Goal: Task Accomplishment & Management: Complete application form

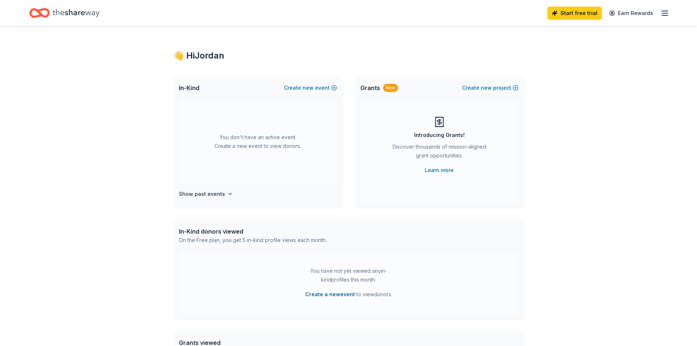
click at [665, 11] on line "button" at bounding box center [664, 11] width 6 height 0
click at [341, 281] on div "You have not yet viewed any in-kind profiles this month." at bounding box center [348, 275] width 91 height 18
click at [385, 296] on span "Create a new event to view donors ." at bounding box center [348, 294] width 87 height 9
click at [337, 294] on button "Create a new event" at bounding box center [330, 294] width 50 height 9
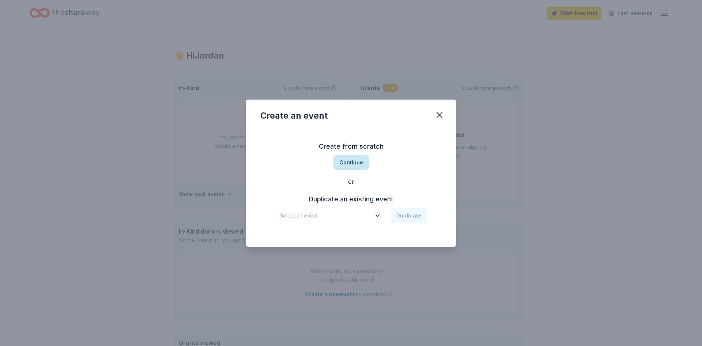
click at [355, 167] on button "Continue" at bounding box center [350, 162] width 35 height 15
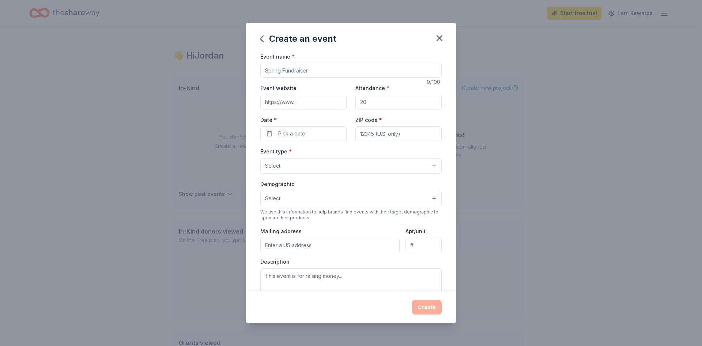
drag, startPoint x: 344, startPoint y: 71, endPoint x: 252, endPoint y: 73, distance: 91.8
click at [252, 73] on div "Event name * 0 /100 Event website Attendance * Date * Pick a date ZIP code * Ev…" at bounding box center [351, 171] width 211 height 239
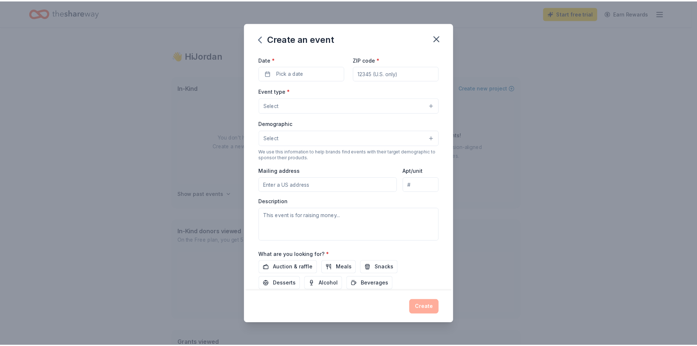
scroll to position [110, 0]
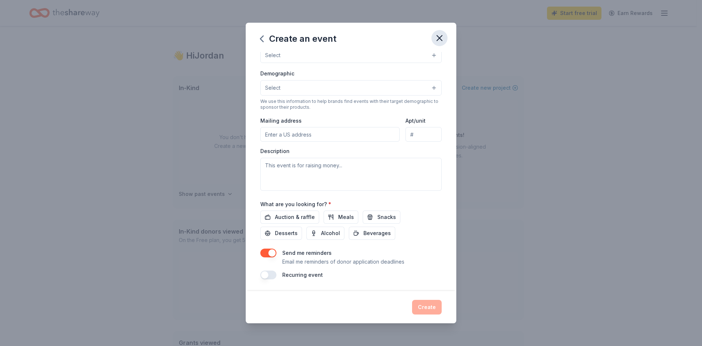
click at [441, 39] on icon "button" at bounding box center [439, 37] width 5 height 5
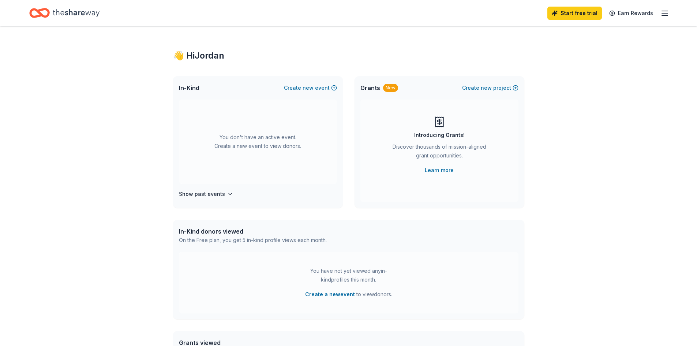
click at [35, 10] on icon "Home" at bounding box center [35, 12] width 11 height 7
click at [40, 18] on icon "Home" at bounding box center [39, 12] width 20 height 17
click at [40, 16] on icon "Home" at bounding box center [35, 12] width 11 height 7
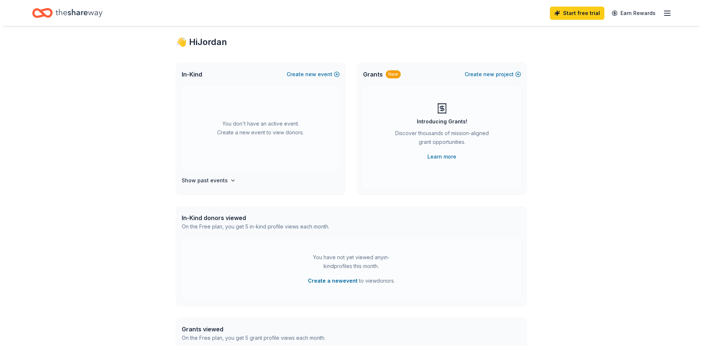
scroll to position [37, 0]
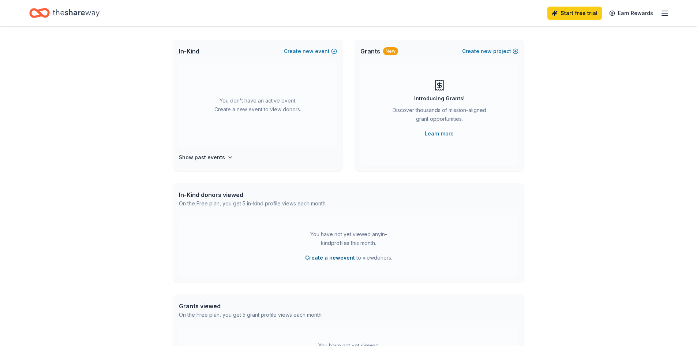
click at [333, 259] on button "Create a new event" at bounding box center [330, 257] width 50 height 9
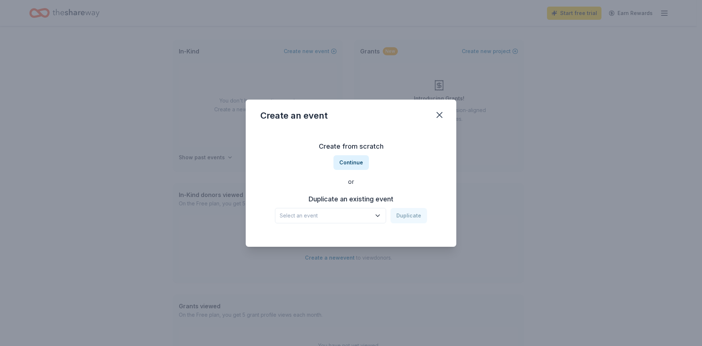
click at [356, 203] on h3 "Duplicate an existing event" at bounding box center [351, 199] width 152 height 12
click at [376, 196] on h3 "Duplicate an existing event" at bounding box center [351, 199] width 152 height 12
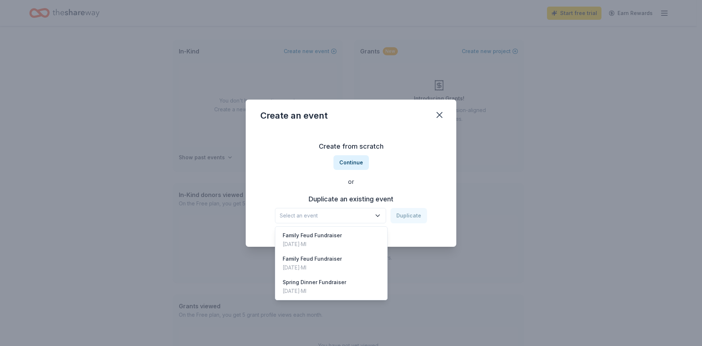
click at [378, 215] on icon "button" at bounding box center [377, 215] width 7 height 7
click at [406, 196] on div "Duplicate an existing event Select an event Duplicate" at bounding box center [350, 208] width 181 height 30
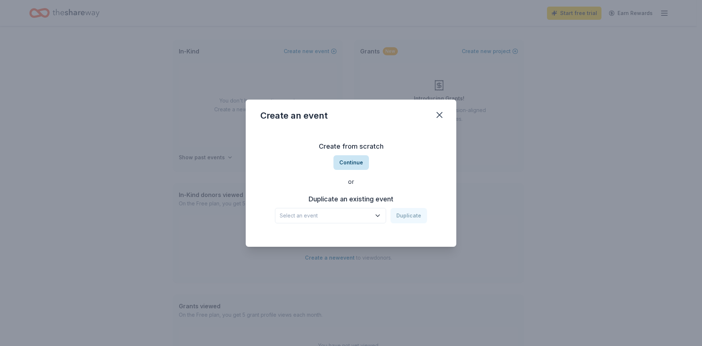
click at [354, 162] on button "Continue" at bounding box center [350, 162] width 35 height 15
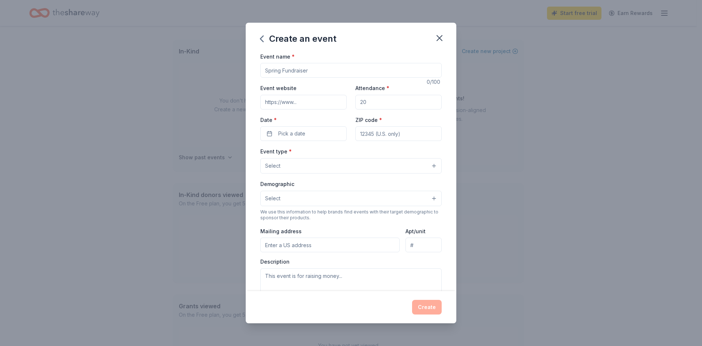
drag, startPoint x: 324, startPoint y: 70, endPoint x: 225, endPoint y: 58, distance: 99.9
click at [225, 58] on div "Create an event Event name * 0 /100 Event website Attendance * Date * Pick a da…" at bounding box center [351, 173] width 702 height 346
click at [263, 73] on input "Halloween Costume Party" at bounding box center [350, 70] width 181 height 15
type input "Youth [DATE] Costume Party"
drag, startPoint x: 395, startPoint y: 100, endPoint x: 279, endPoint y: 86, distance: 117.6
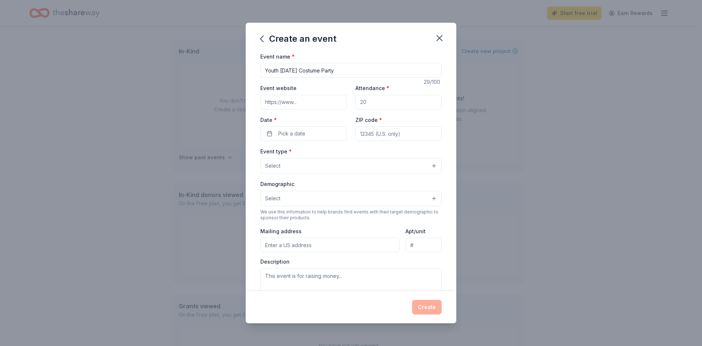
click at [279, 86] on div "Event website Attendance * Date * Pick a date ZIP code *" at bounding box center [350, 111] width 181 height 57
type input "50"
click at [287, 128] on button "Pick a date" at bounding box center [303, 133] width 86 height 15
click at [304, 244] on button "29" at bounding box center [301, 244] width 13 height 13
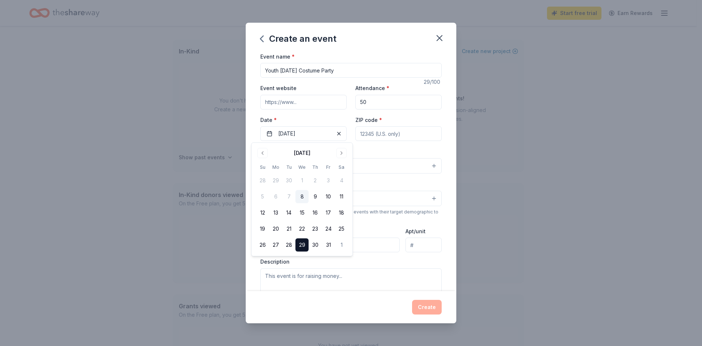
click at [385, 132] on input "ZIP code *" at bounding box center [398, 133] width 86 height 15
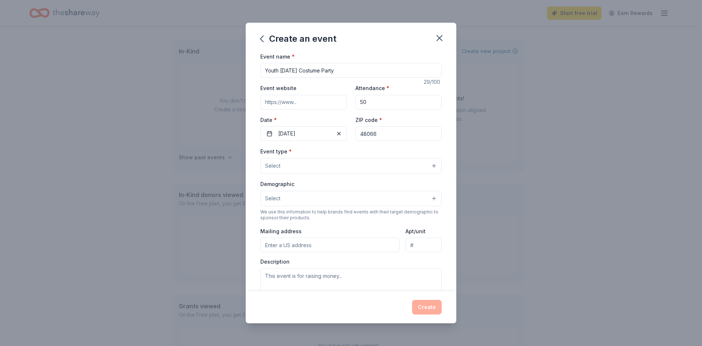
type input "48066"
click at [360, 165] on button "Select" at bounding box center [350, 165] width 181 height 15
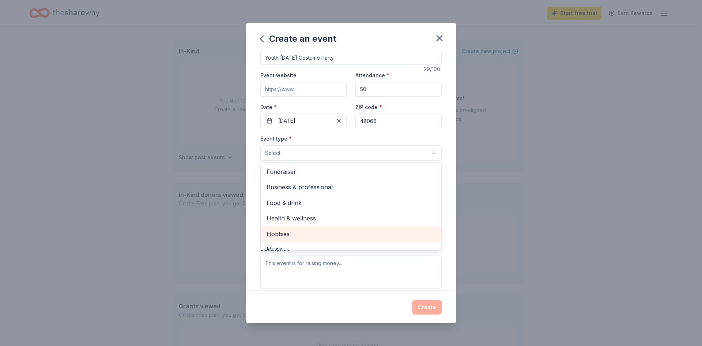
scroll to position [0, 0]
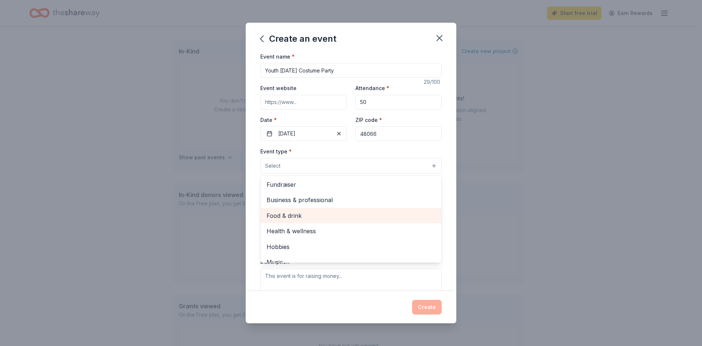
click at [350, 218] on span "Food & drink" at bounding box center [351, 216] width 169 height 10
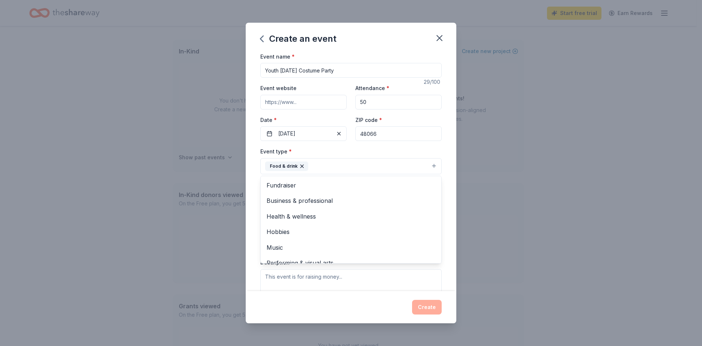
click at [537, 166] on div "Create an event Event name * Youth Halloween Costume Party 29 /100 Event websit…" at bounding box center [351, 173] width 702 height 346
click at [404, 199] on button "Select" at bounding box center [350, 198] width 181 height 15
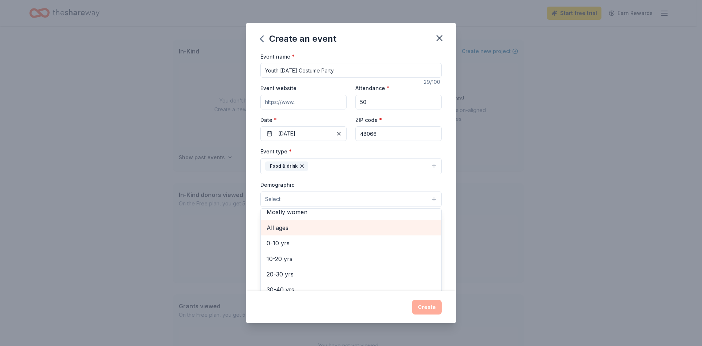
click at [346, 229] on span "All ages" at bounding box center [351, 228] width 169 height 10
click at [465, 196] on div "Create an event Event name * Youth Halloween Costume Party 29 /100 Event websit…" at bounding box center [351, 173] width 702 height 346
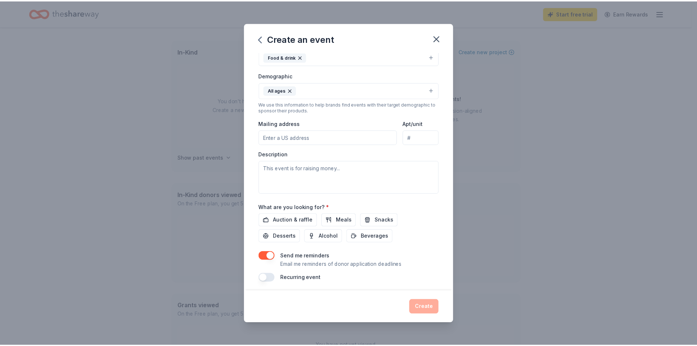
scroll to position [110, 0]
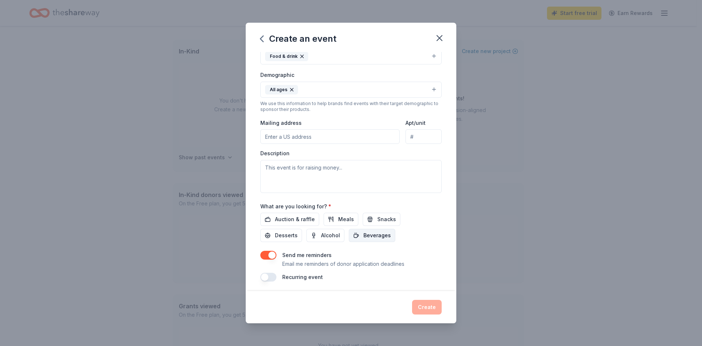
click at [365, 235] on span "Beverages" at bounding box center [376, 235] width 27 height 9
click at [372, 219] on button "Snacks" at bounding box center [382, 218] width 38 height 13
click at [428, 305] on button "Create" at bounding box center [427, 306] width 30 height 15
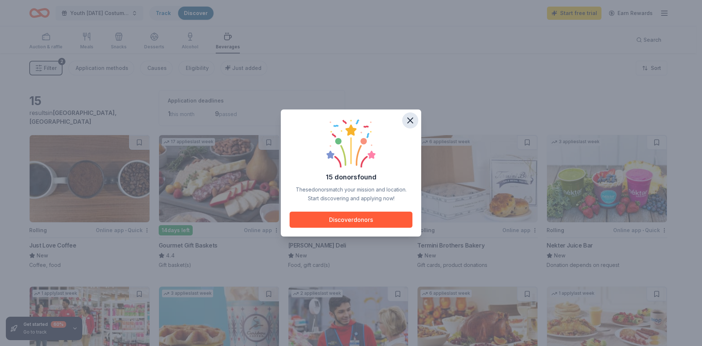
click at [411, 123] on icon "button" at bounding box center [410, 120] width 10 height 10
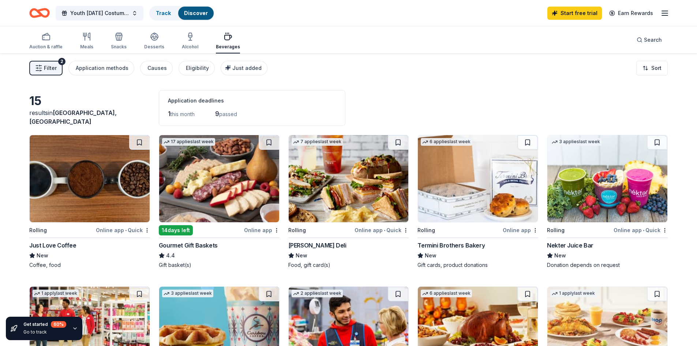
click at [236, 209] on img at bounding box center [219, 178] width 120 height 87
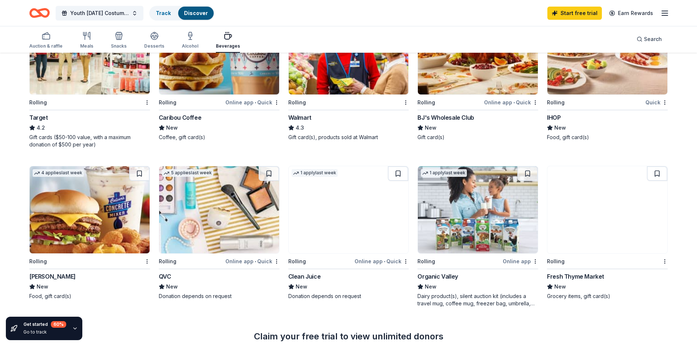
scroll to position [293, 0]
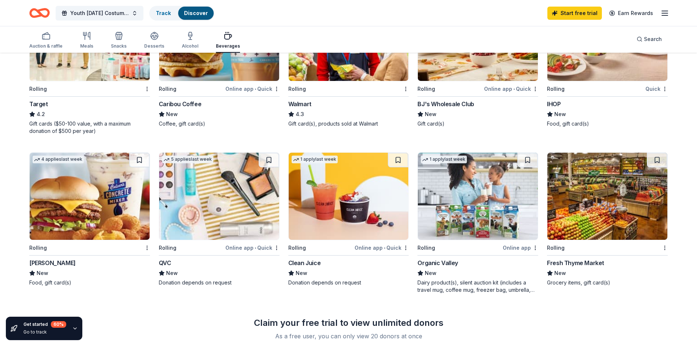
click at [121, 177] on img at bounding box center [90, 195] width 120 height 87
click at [42, 324] on div "Get started 60 %" at bounding box center [44, 324] width 43 height 7
click at [99, 231] on img at bounding box center [90, 195] width 120 height 87
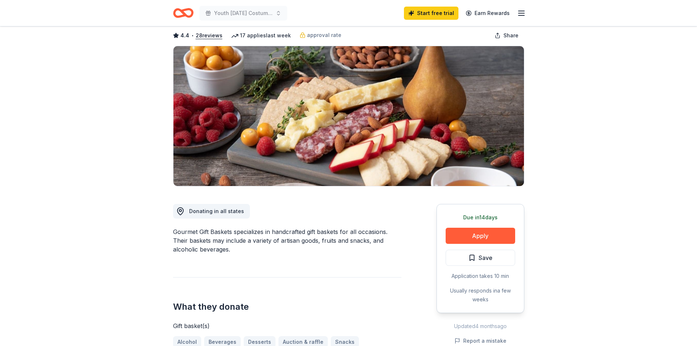
scroll to position [37, 0]
click at [497, 235] on button "Apply" at bounding box center [479, 235] width 69 height 16
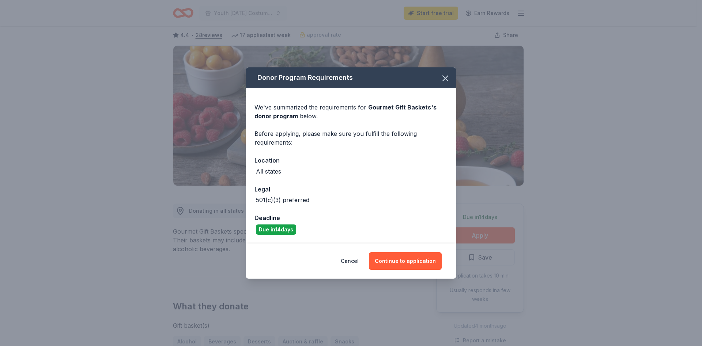
click at [431, 251] on div "Cancel Continue to application" at bounding box center [351, 260] width 211 height 35
click at [418, 257] on button "Continue to application" at bounding box center [405, 261] width 73 height 18
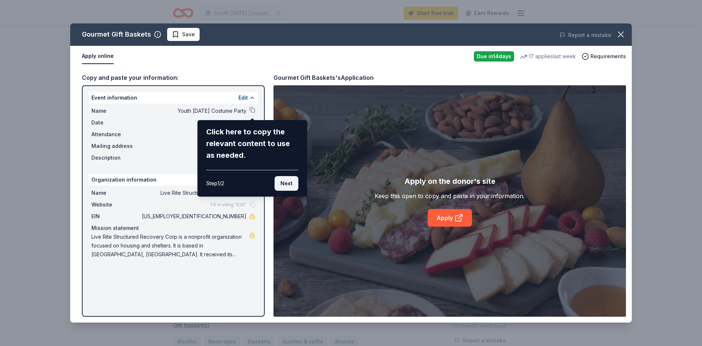
click at [288, 185] on button "Next" at bounding box center [287, 183] width 24 height 15
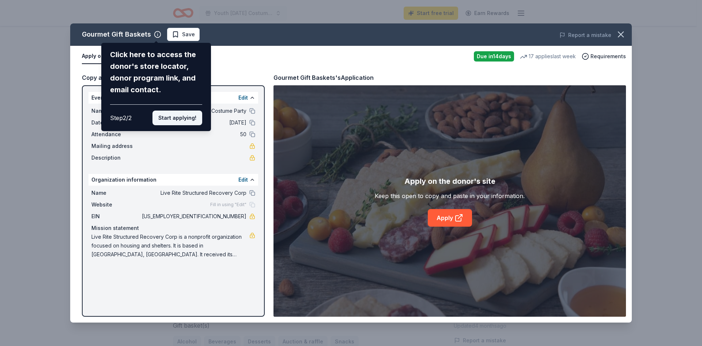
click at [188, 117] on button "Start applying!" at bounding box center [177, 117] width 50 height 15
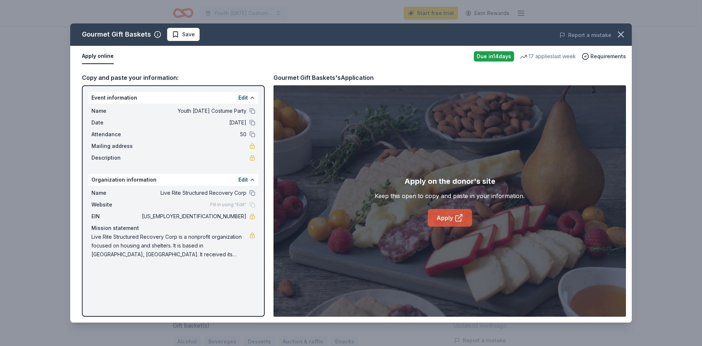
click at [448, 217] on link "Apply" at bounding box center [450, 218] width 44 height 18
click at [620, 35] on icon "button" at bounding box center [620, 34] width 5 height 5
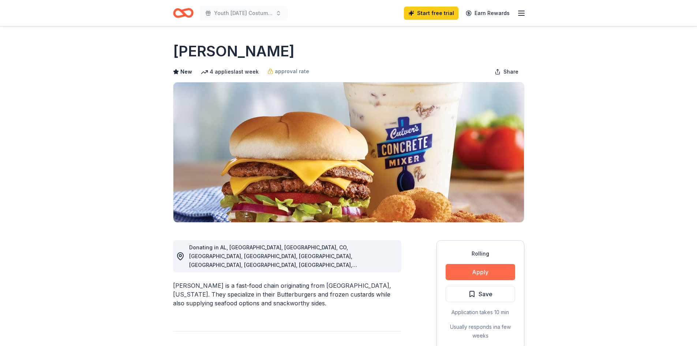
click at [494, 272] on button "Apply" at bounding box center [479, 272] width 69 height 16
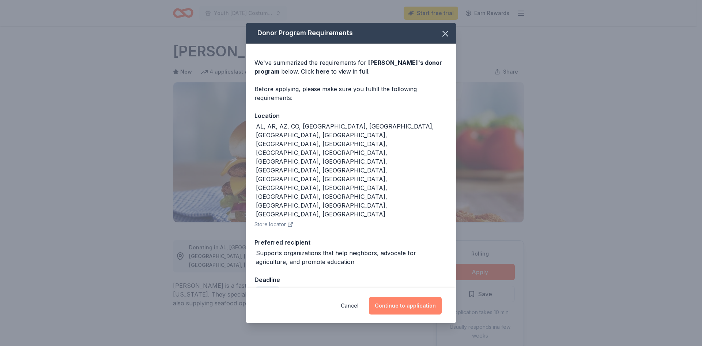
click at [425, 297] on button "Continue to application" at bounding box center [405, 306] width 73 height 18
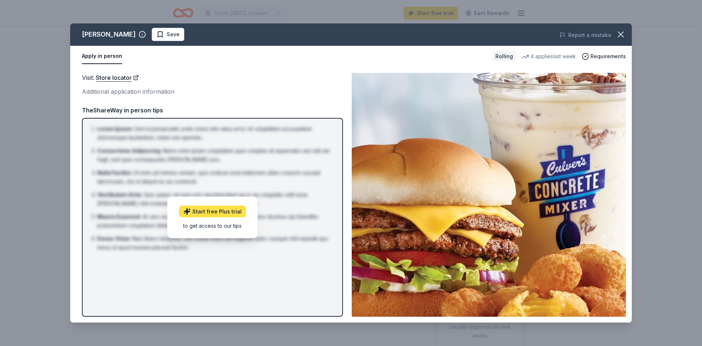
click at [222, 211] on link "Start free Plus trial" at bounding box center [212, 211] width 67 height 12
